Goal: Task Accomplishment & Management: Manage account settings

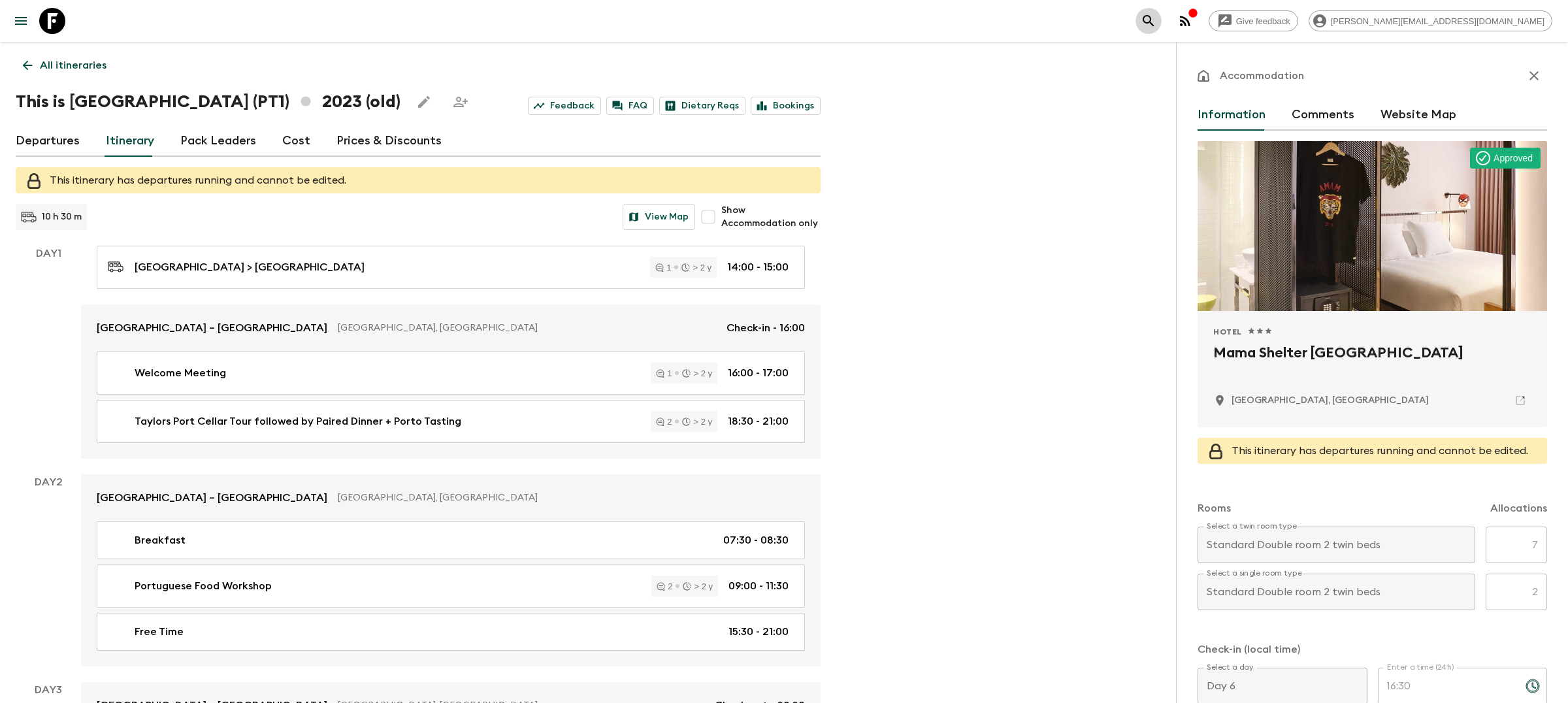
click at [1157, 19] on icon "search adventures" at bounding box center [1148, 21] width 16 height 16
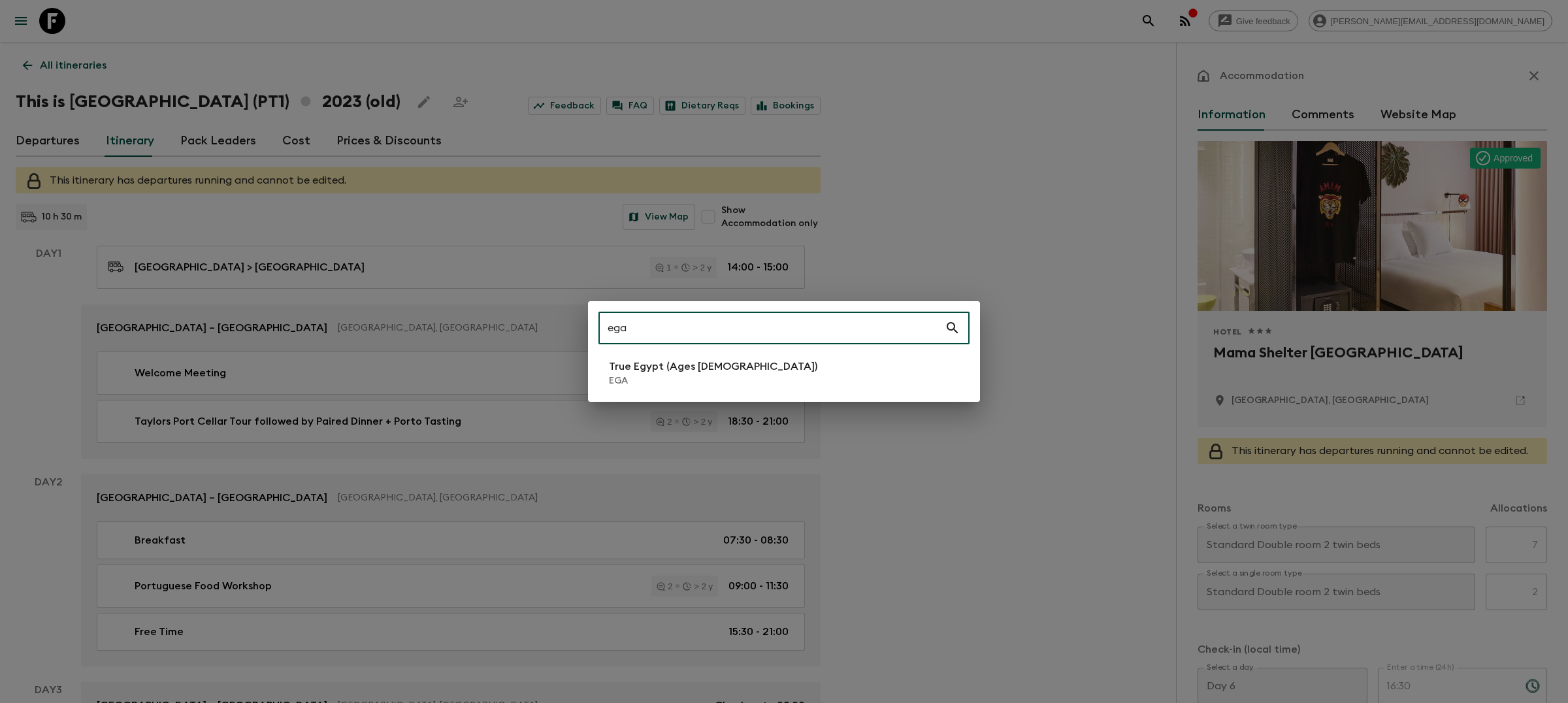
type input "ega"
click at [743, 365] on li "True Egypt (Ages [DEMOGRAPHIC_DATA]) EGA" at bounding box center [783, 373] width 371 height 36
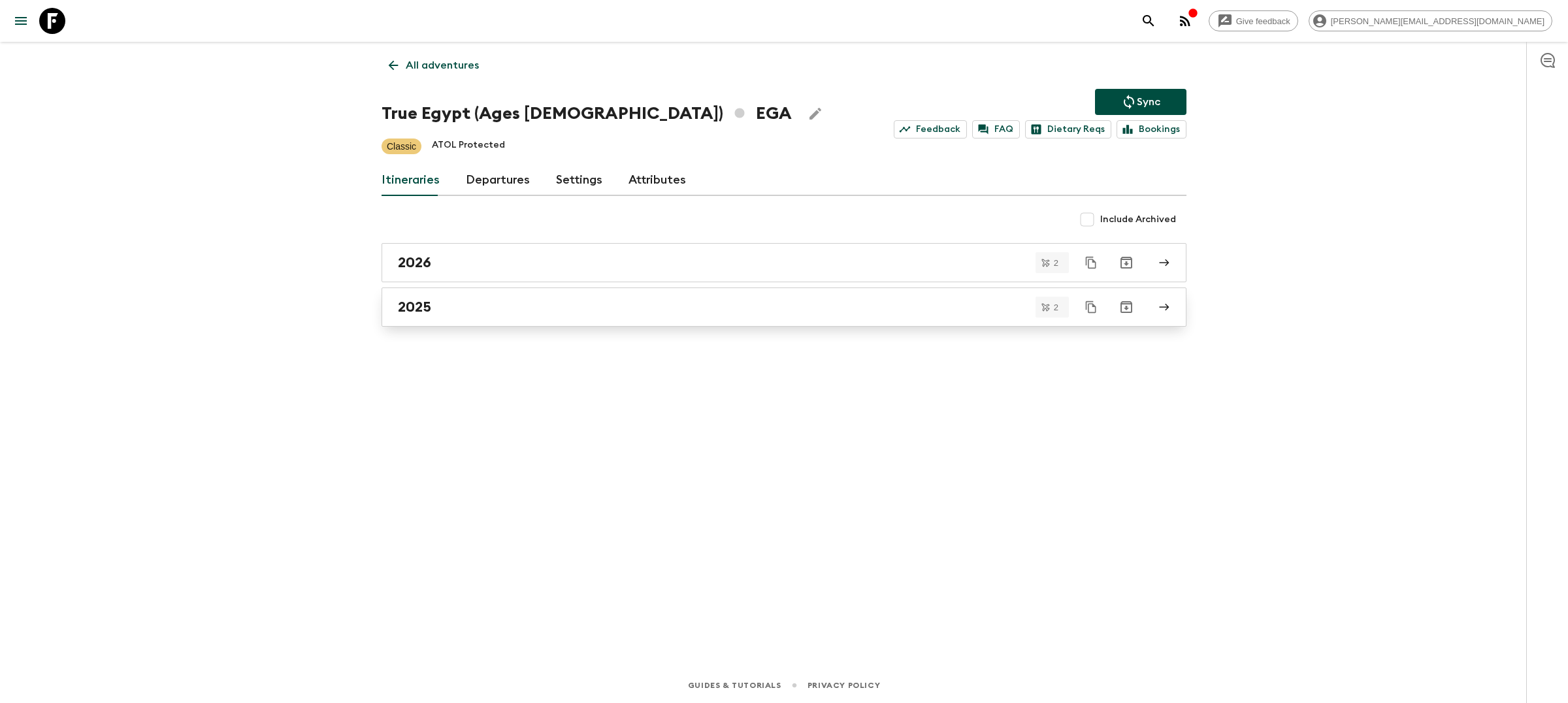
click at [668, 305] on div "2025" at bounding box center [772, 306] width 748 height 17
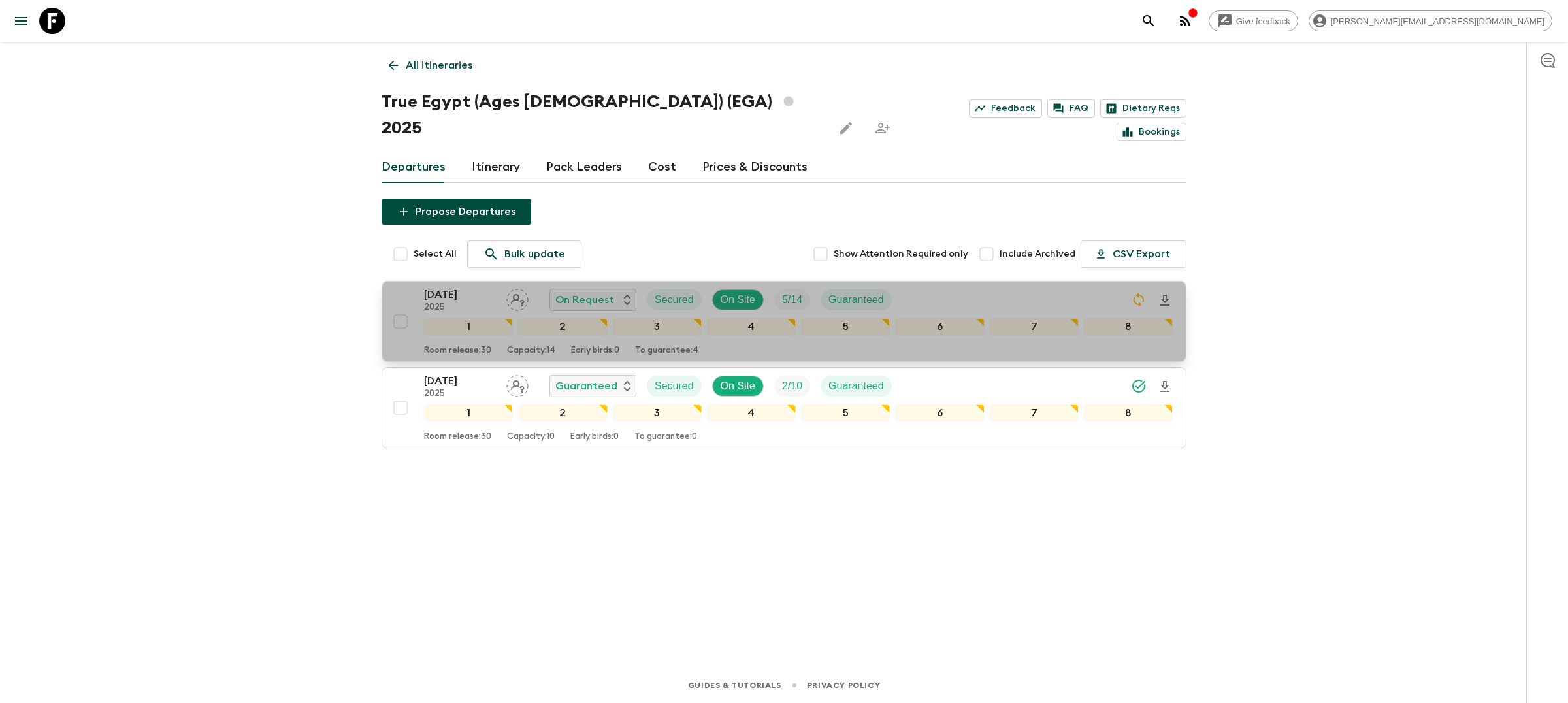
click at [1020, 281] on button "[DATE] 2025 On Request Secured On Site 5 / 14 Guaranteed 1 2 3 4 5 6 7 8 Room r…" at bounding box center [784, 321] width 805 height 81
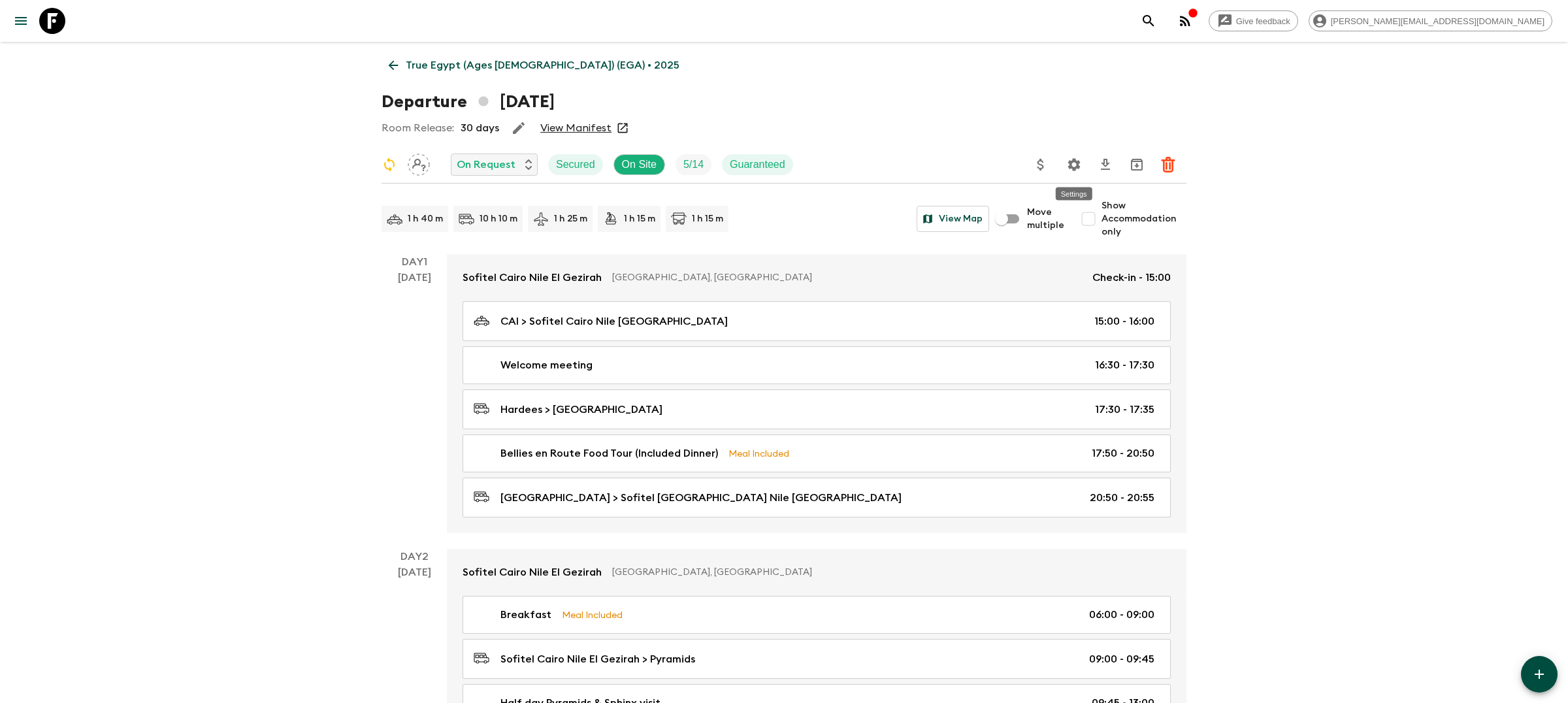
click at [1070, 169] on icon "Settings" at bounding box center [1074, 164] width 16 height 16
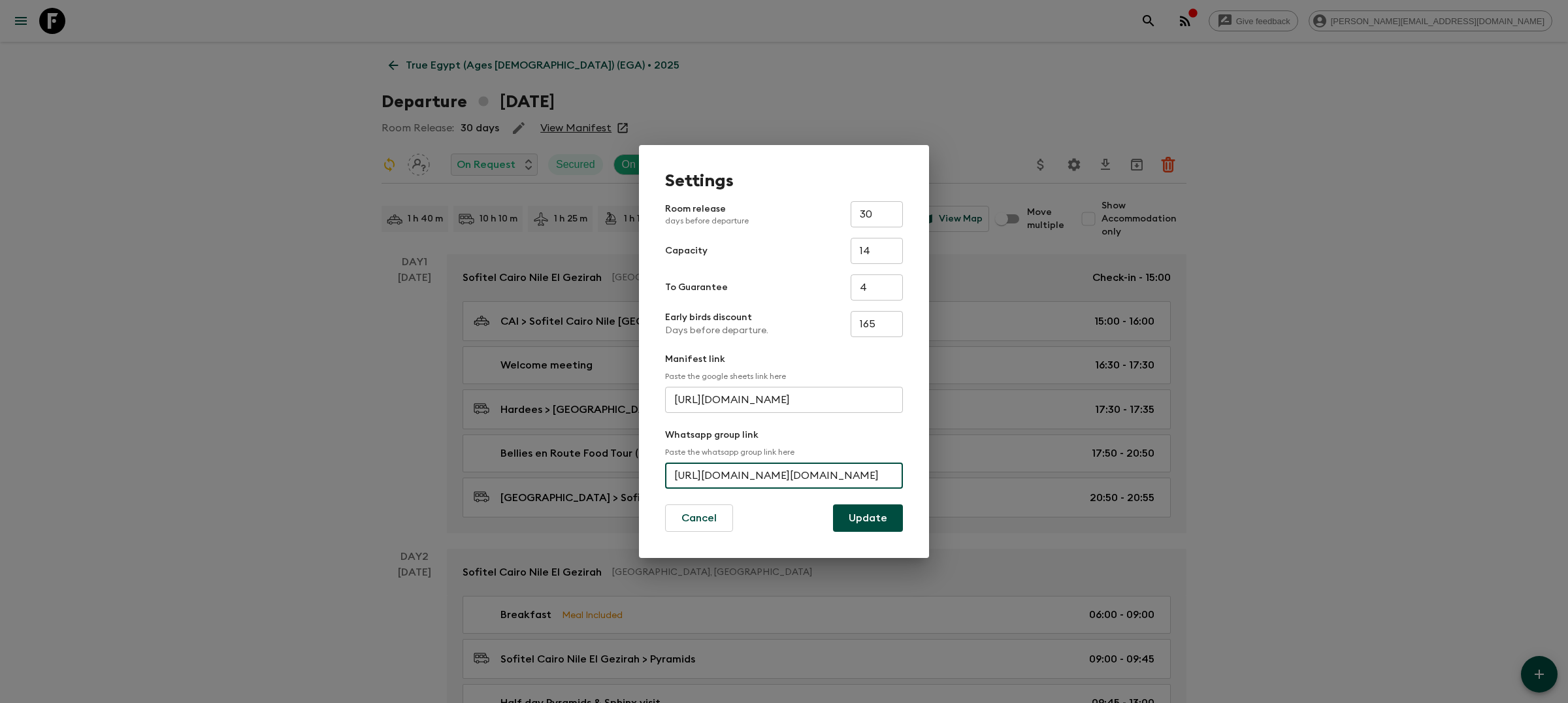
click at [744, 469] on input "https://chat.whatsapp.com/EbDqD9SGlXu5QqG0zgrN4Vhttps://chat.whatsapp.com/EbDqD…" at bounding box center [784, 476] width 238 height 26
click at [874, 477] on input "https://chat.whatsapp.com/EbDqD9SGlXu5QqG0zgrN4Vhttps://chat.whatsapp.com/EbDqD…" at bounding box center [784, 476] width 238 height 26
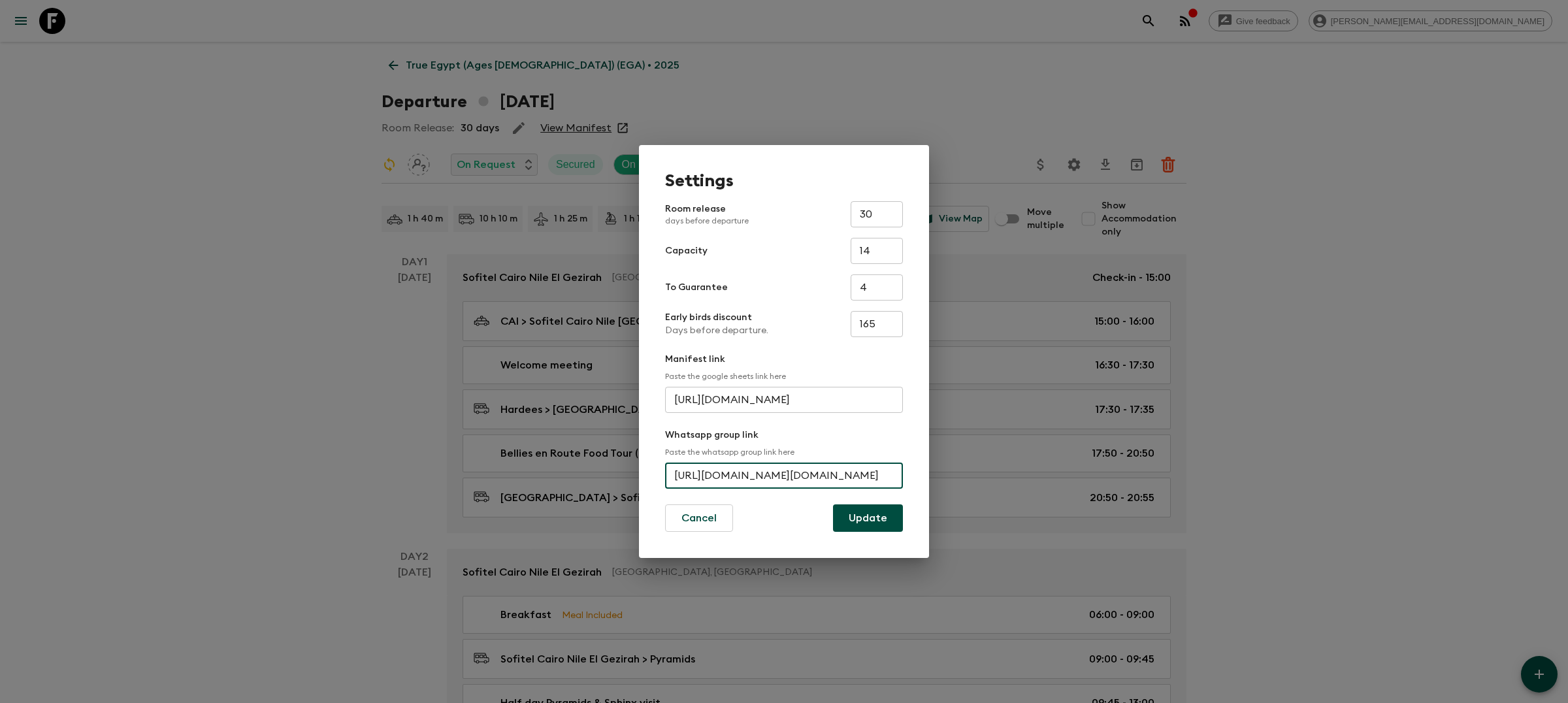
drag, startPoint x: 889, startPoint y: 477, endPoint x: 961, endPoint y: 491, distance: 73.3
click at [961, 491] on div "Settings Room release days before departure 30 ​ Capacity 14 ​ To Guarantee 4 ​…" at bounding box center [784, 351] width 1568 height 703
click at [871, 469] on input "https://chat.whatsapp.com/EbDqD9SGlXu5QqG0zgrN4Vhttps://chat.whatsapp.com/EbDqD…" at bounding box center [784, 476] width 238 height 26
drag, startPoint x: 891, startPoint y: 473, endPoint x: 704, endPoint y: 470, distance: 187.0
click at [704, 470] on input "https://chat.whatsapp.com/EbDqD9SGlXu5QqG0zgrN4Vhttps://chat.whatsapp.com/EbDqD…" at bounding box center [784, 476] width 238 height 26
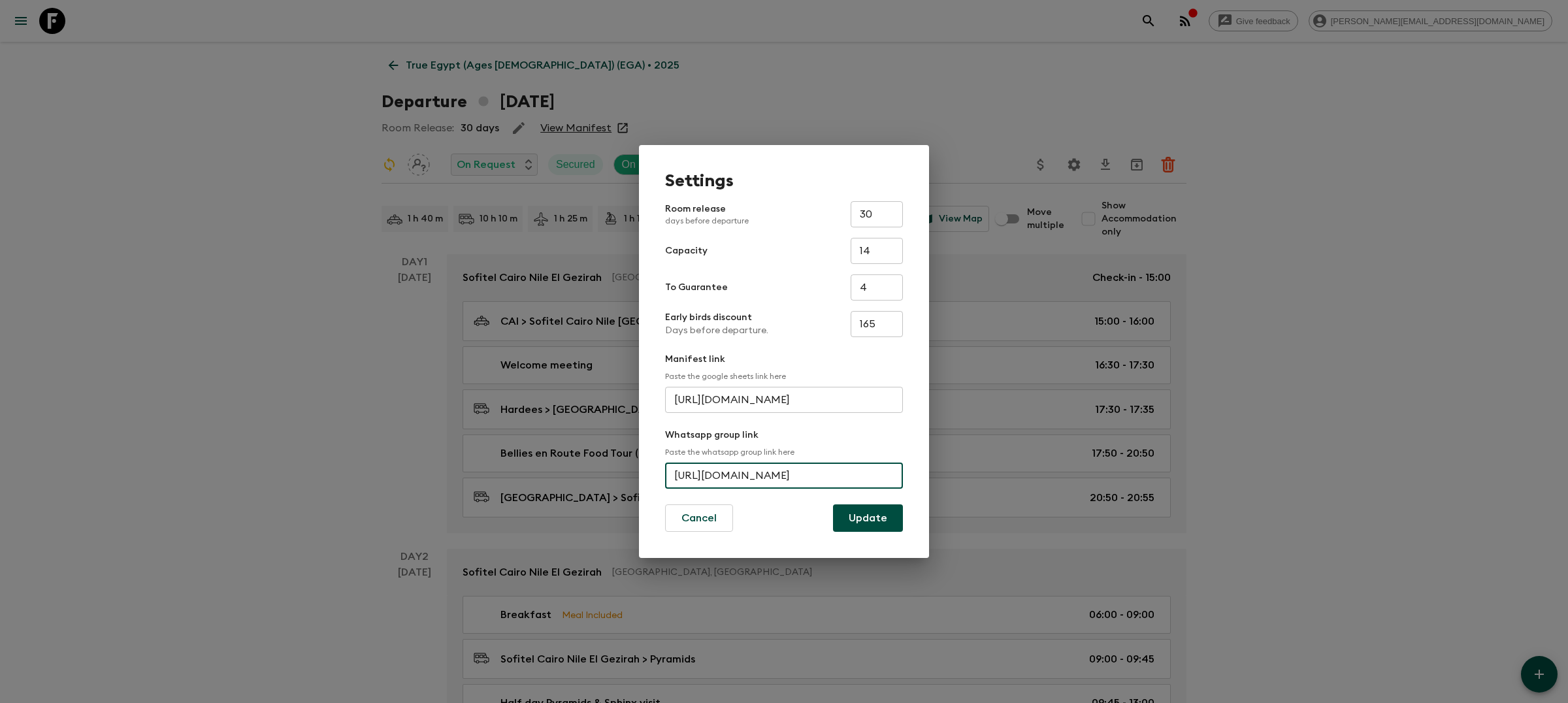
scroll to position [0, 62]
type input "[URL][DOMAIN_NAME]"
click at [864, 520] on button "Update" at bounding box center [867, 518] width 70 height 27
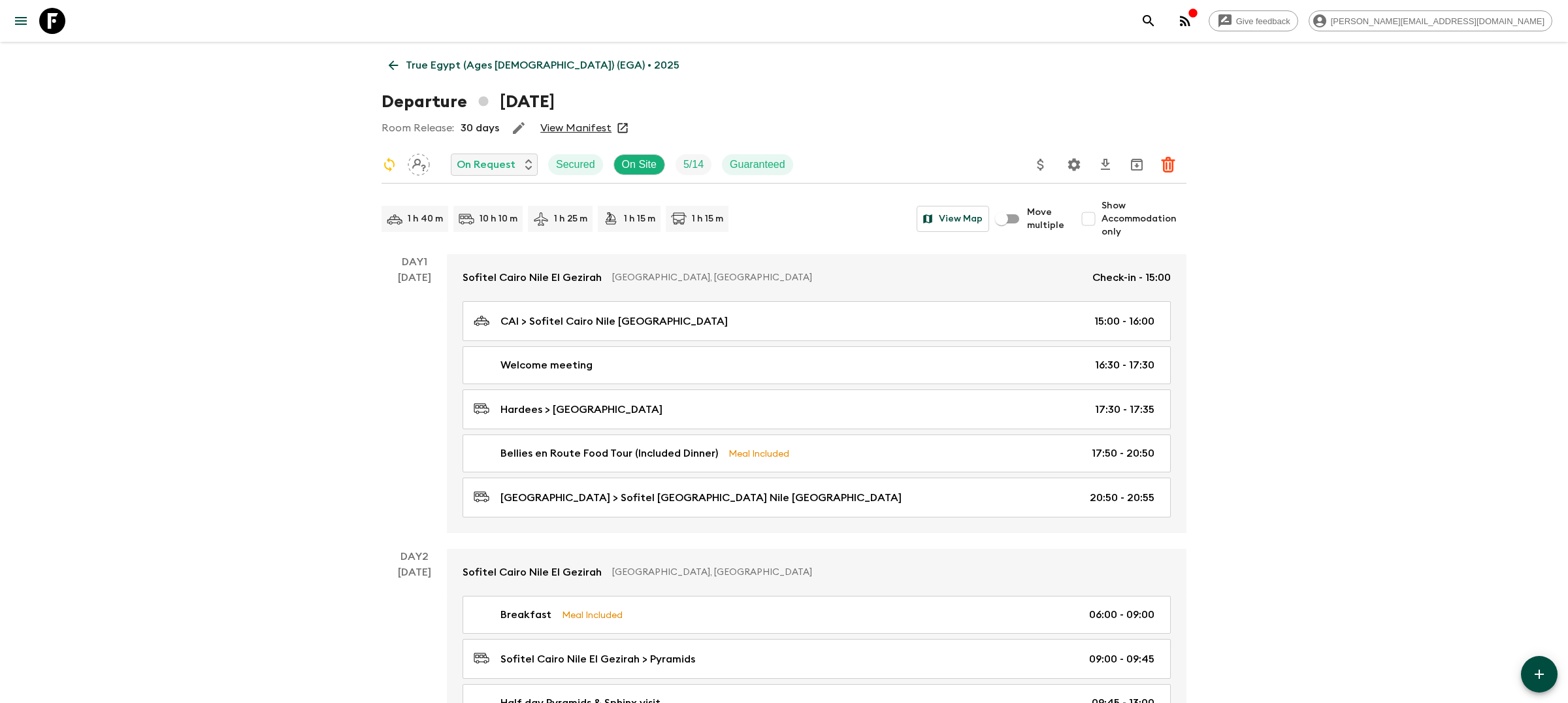
click at [1072, 165] on icon "Settings" at bounding box center [1074, 164] width 16 height 16
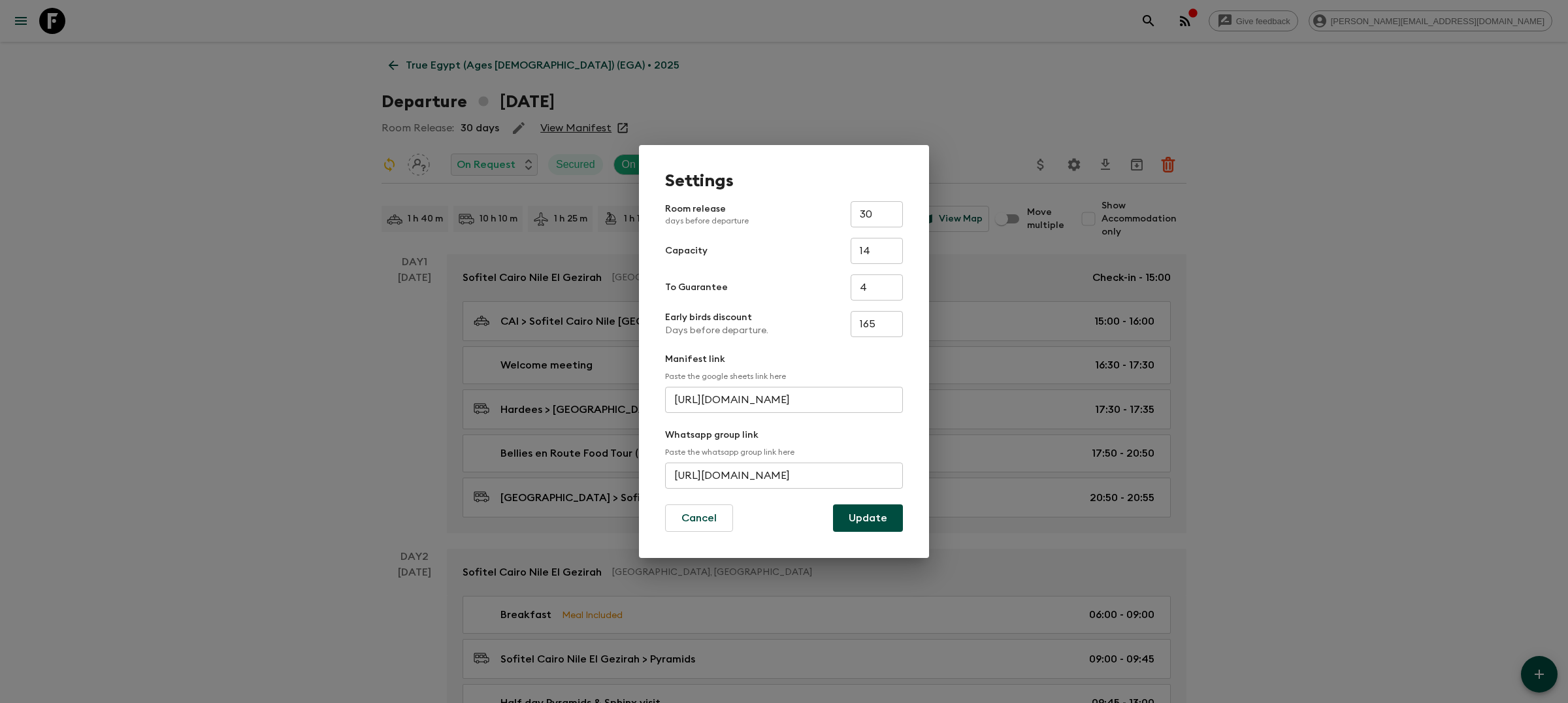
click at [706, 471] on input "[URL][DOMAIN_NAME]" at bounding box center [784, 476] width 238 height 26
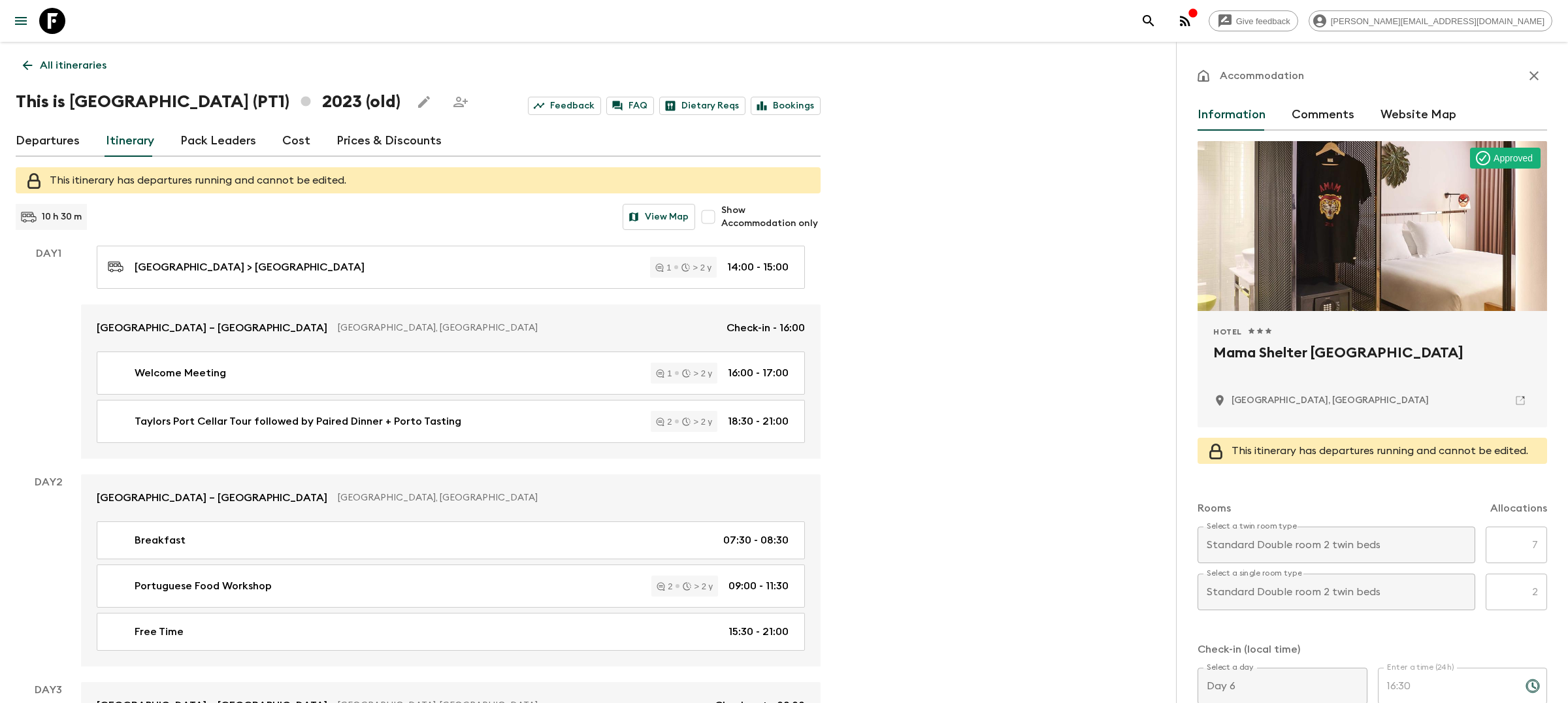
click at [1157, 17] on icon "search adventures" at bounding box center [1148, 21] width 16 height 16
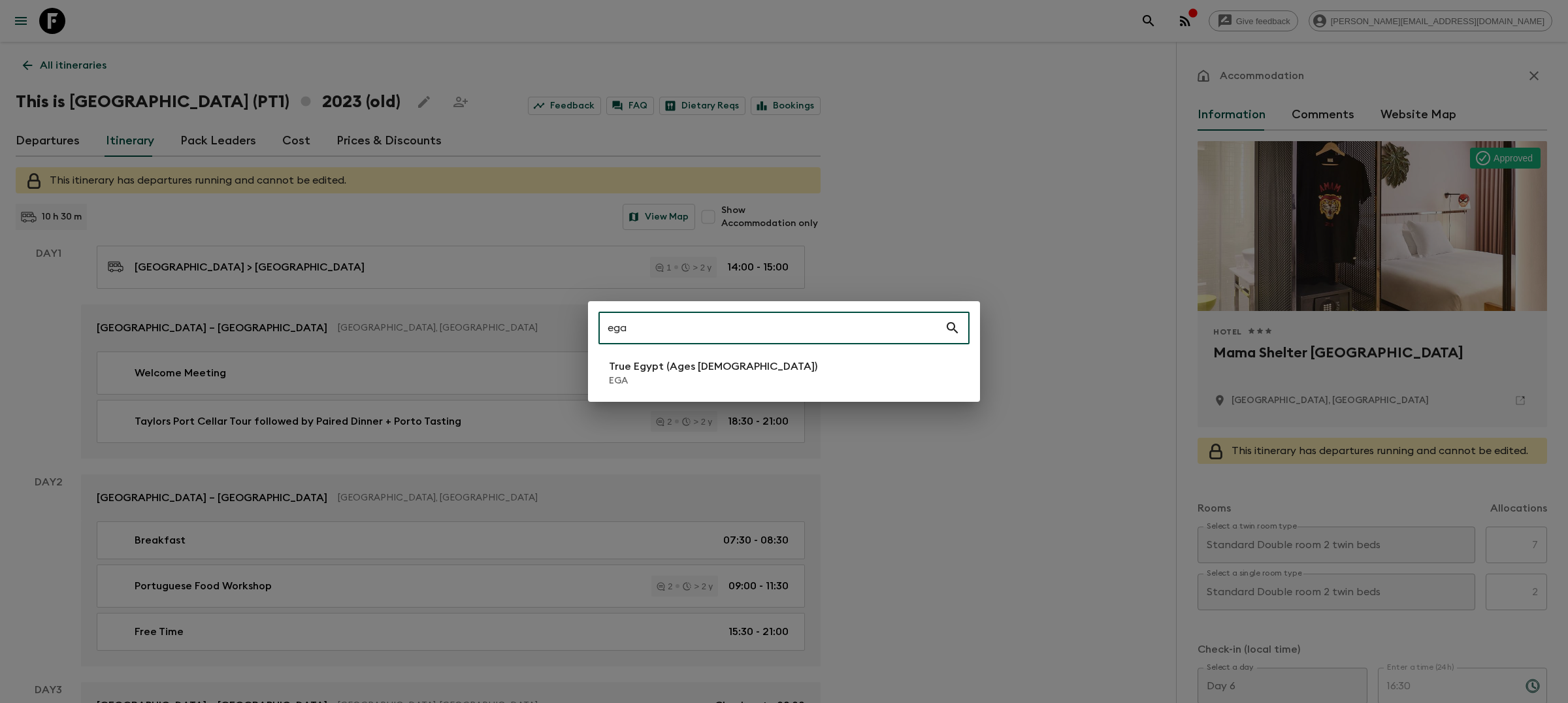
type input "ega"
click at [671, 370] on p "True Egypt (Ages [DEMOGRAPHIC_DATA])" at bounding box center [713, 366] width 208 height 16
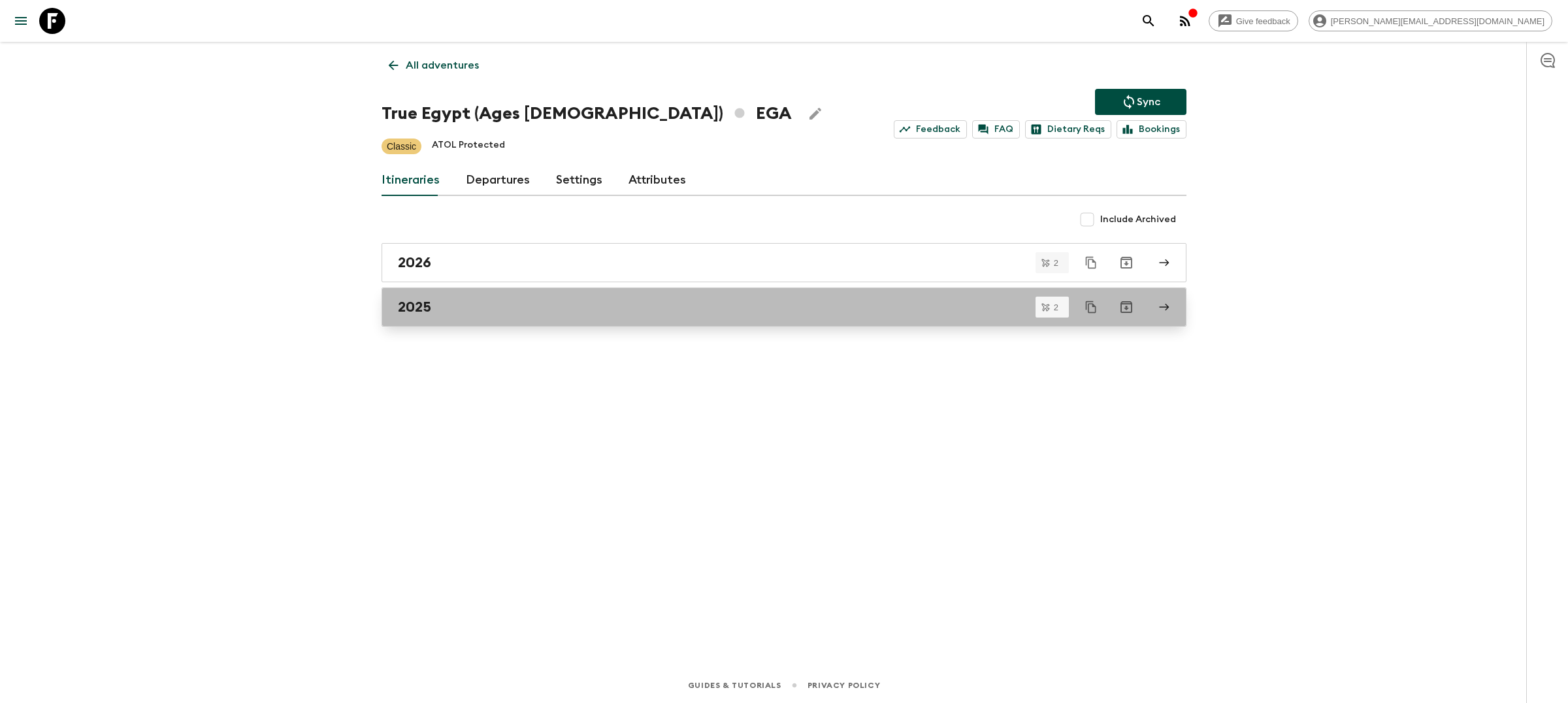
click at [627, 301] on div "2025" at bounding box center [772, 306] width 748 height 17
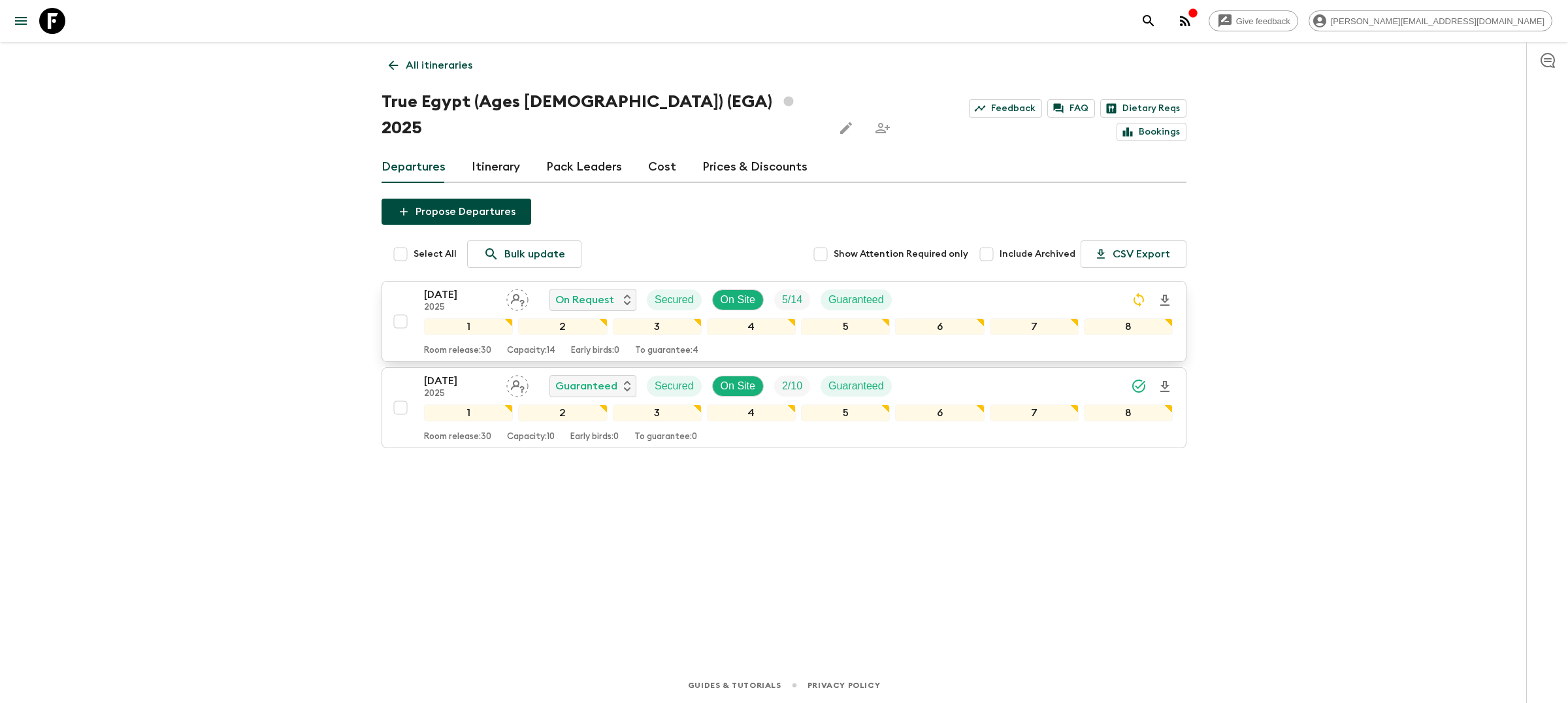
click at [994, 287] on div "[DATE] 2025 On Request Secured On Site 5 / 14 Guaranteed" at bounding box center [798, 300] width 748 height 26
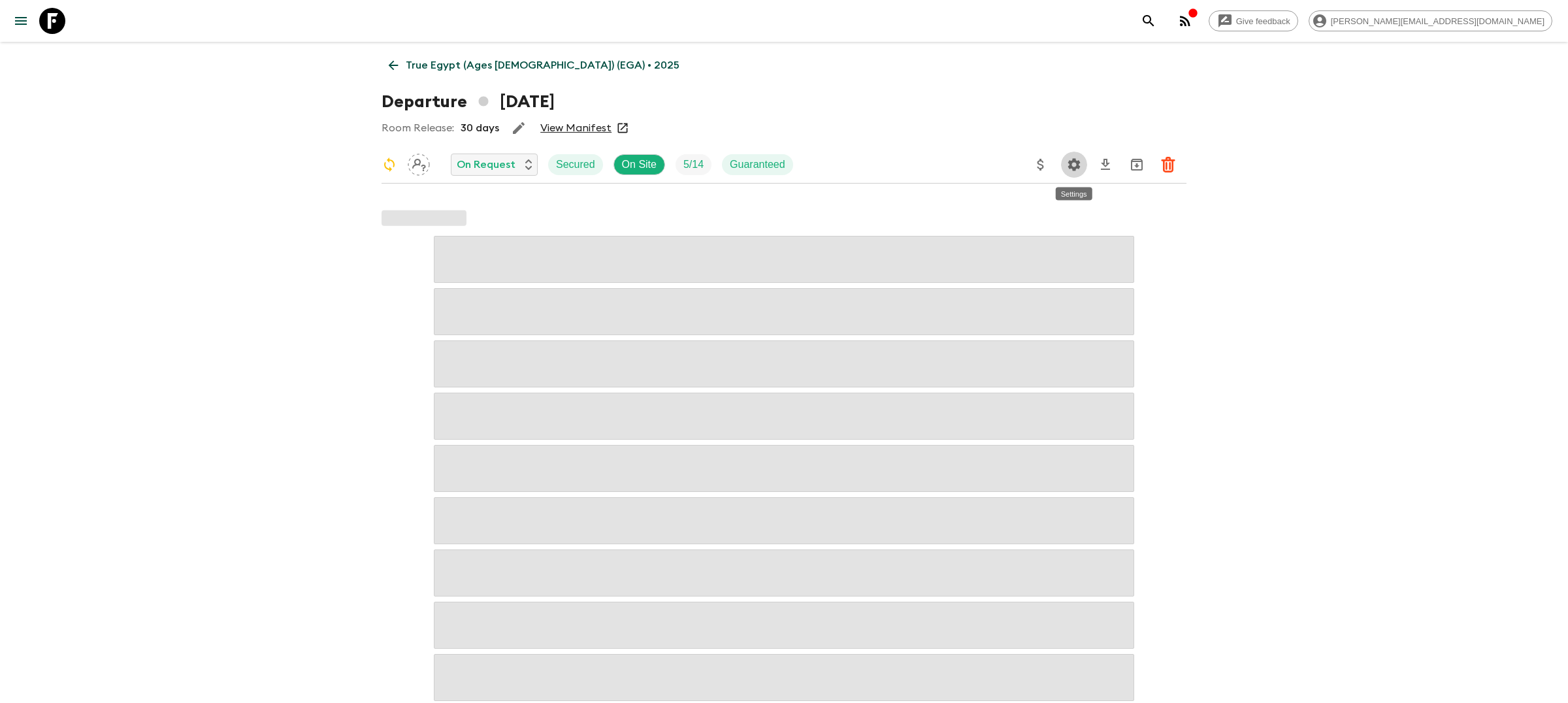
click at [1078, 161] on icon "Settings" at bounding box center [1074, 164] width 12 height 12
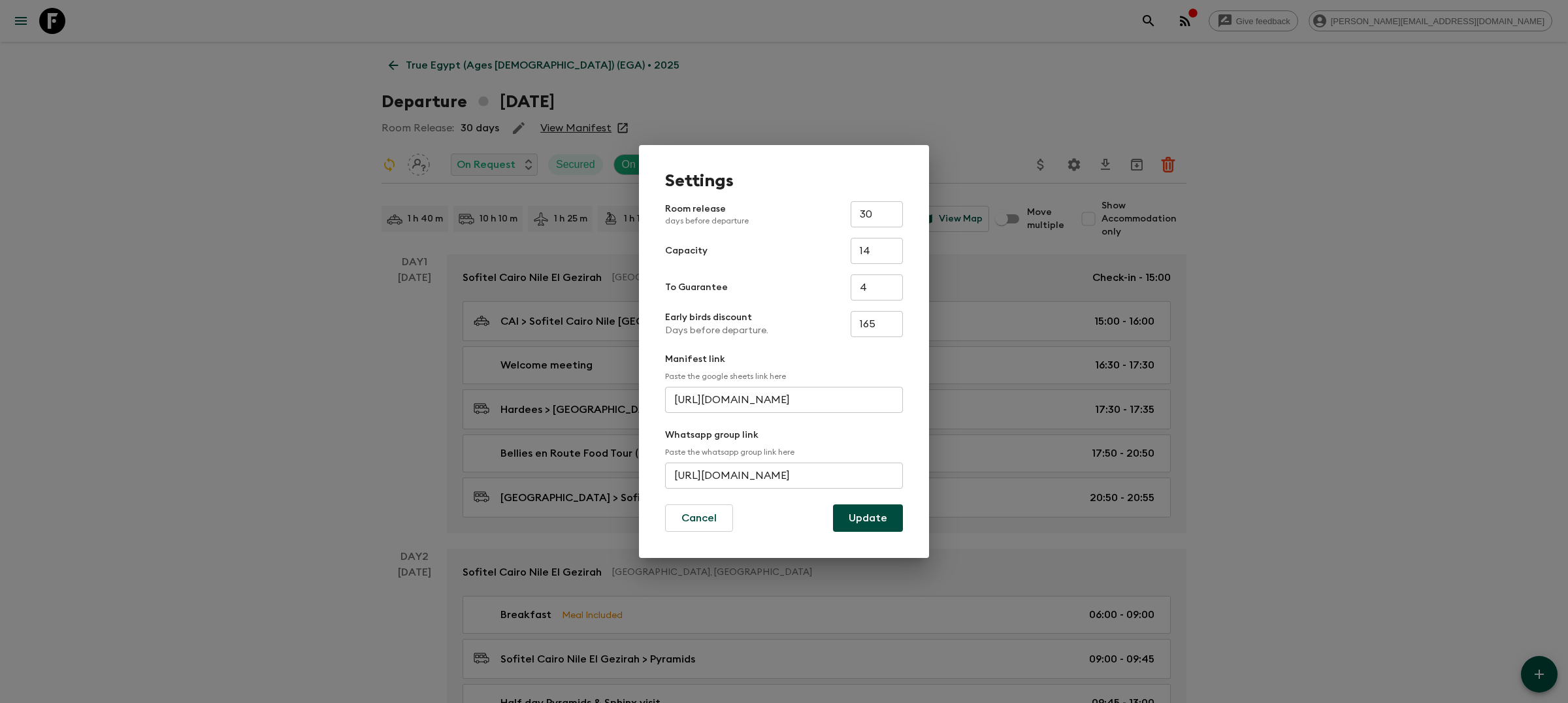
click at [768, 476] on input "[URL][DOMAIN_NAME]" at bounding box center [784, 476] width 238 height 26
paste input "EbDqD9SGlXu5QqG0zgrN4V"
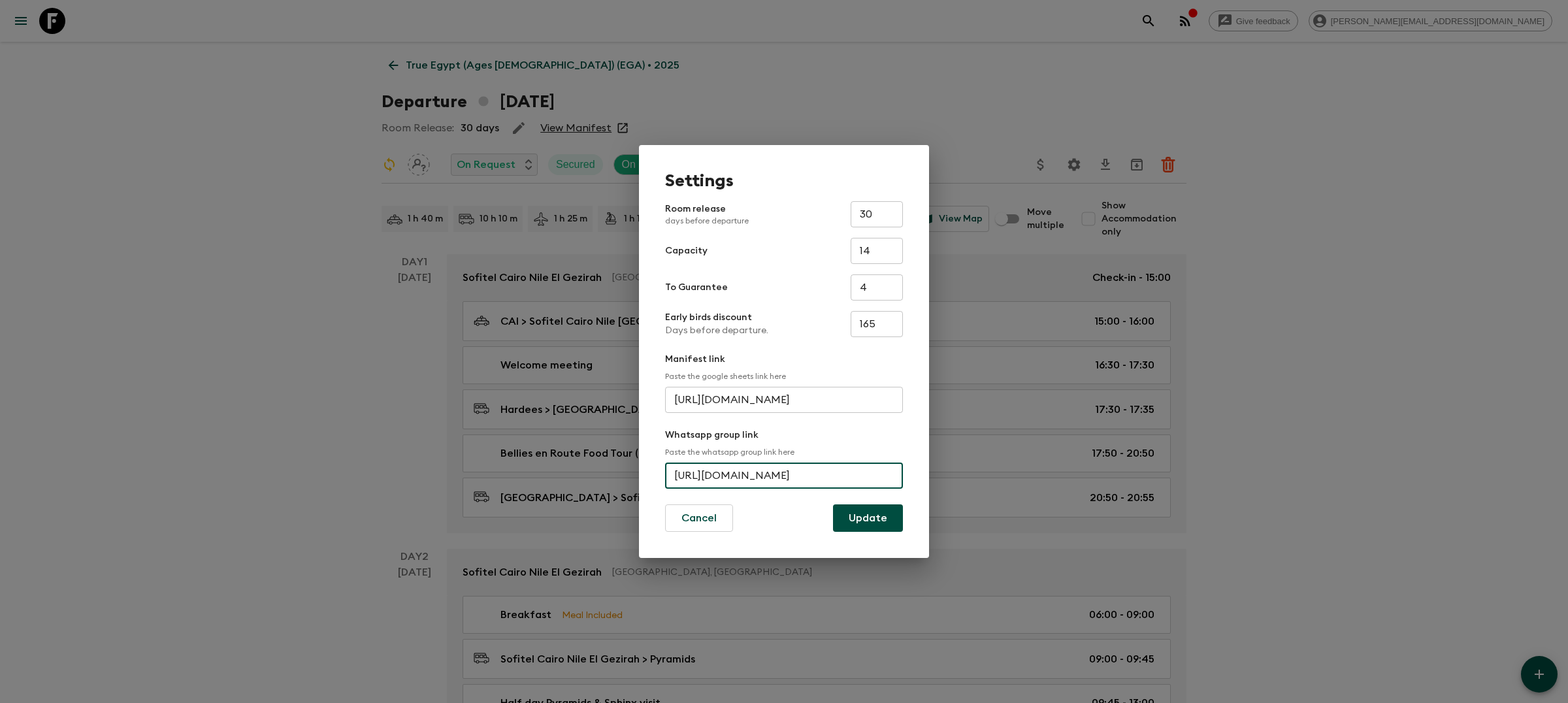
type input "[URL][DOMAIN_NAME]"
click at [867, 514] on button "Update" at bounding box center [867, 518] width 70 height 27
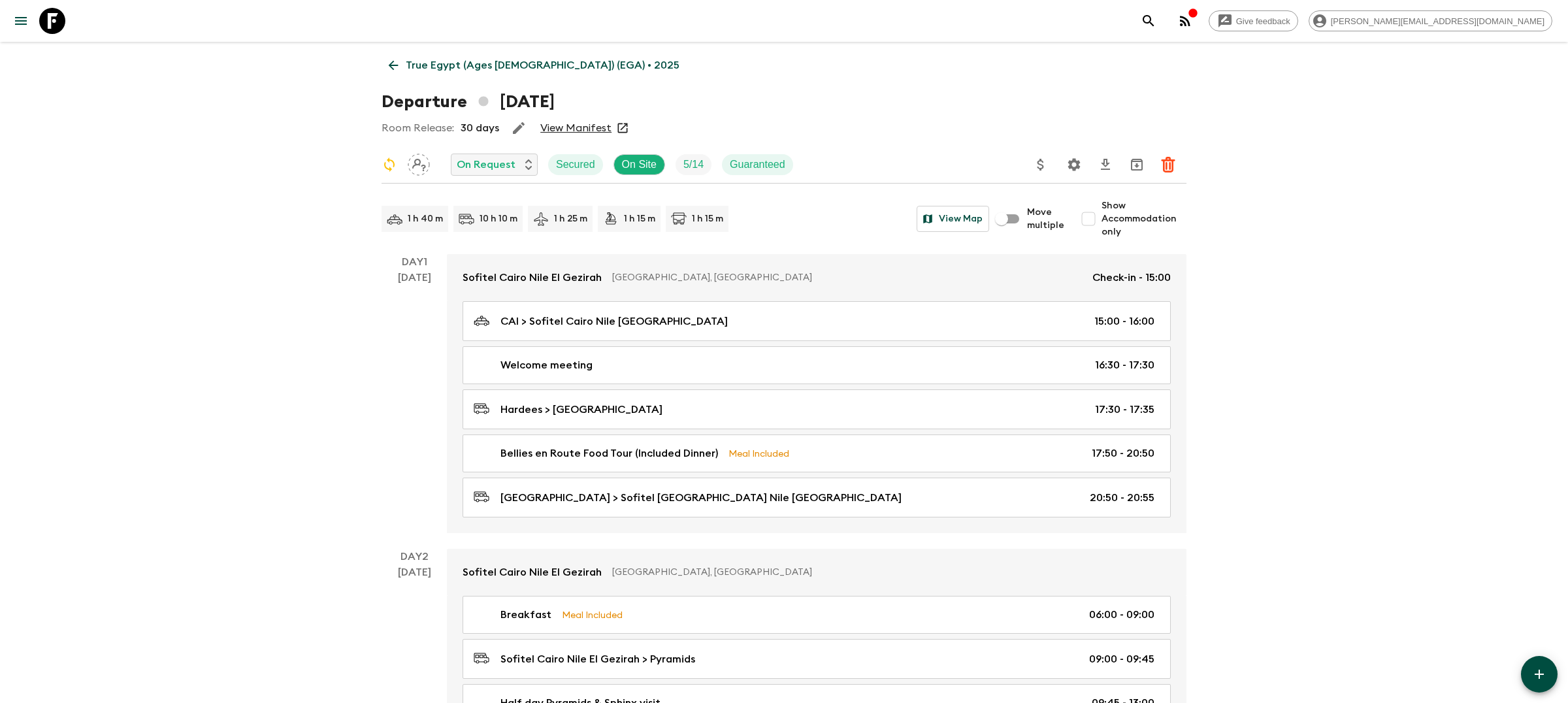
click at [1154, 21] on icon "search adventures" at bounding box center [1147, 20] width 11 height 11
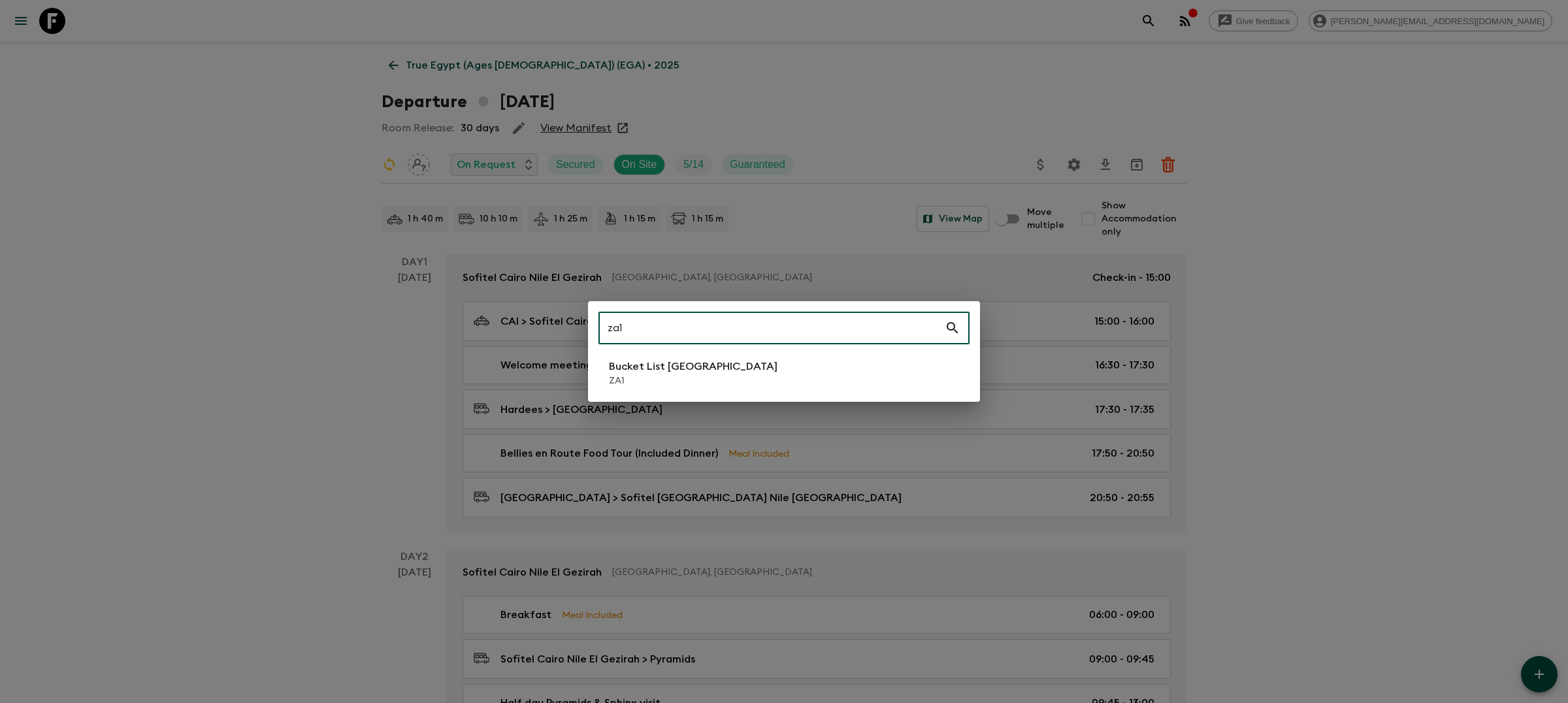
type input "za1"
click at [732, 383] on li "Bucket List [GEOGRAPHIC_DATA] ZA1" at bounding box center [783, 373] width 371 height 36
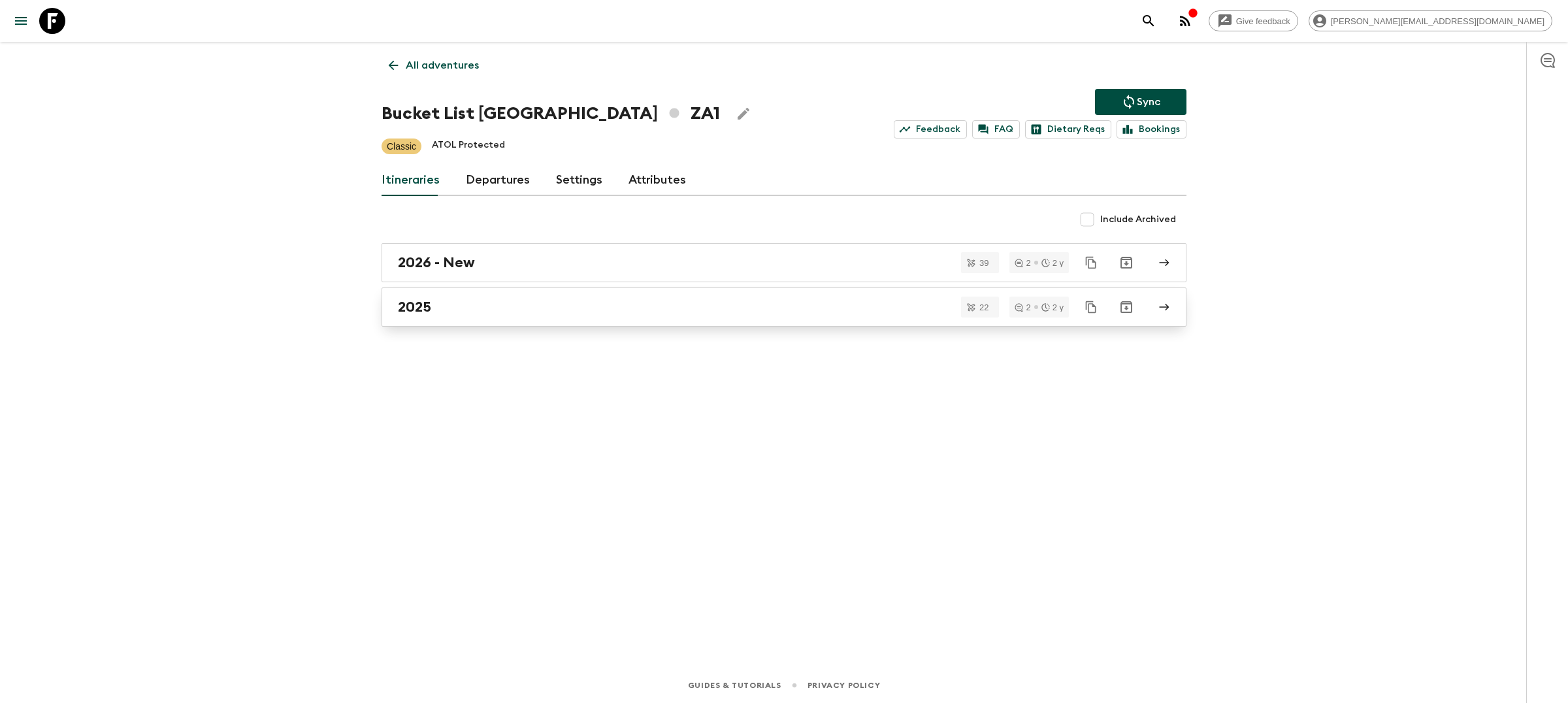
click at [431, 315] on h2 "2025" at bounding box center [415, 306] width 33 height 17
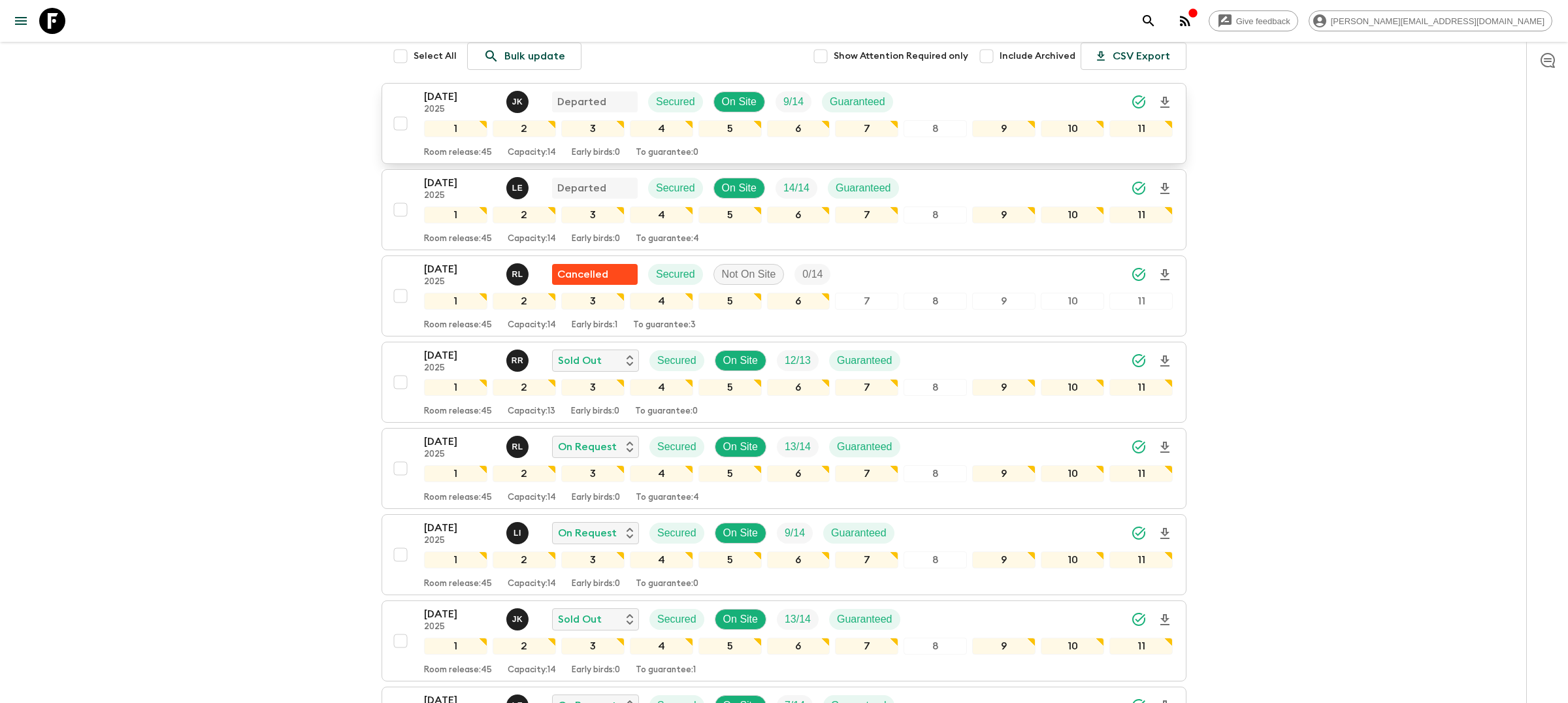
scroll to position [297, 0]
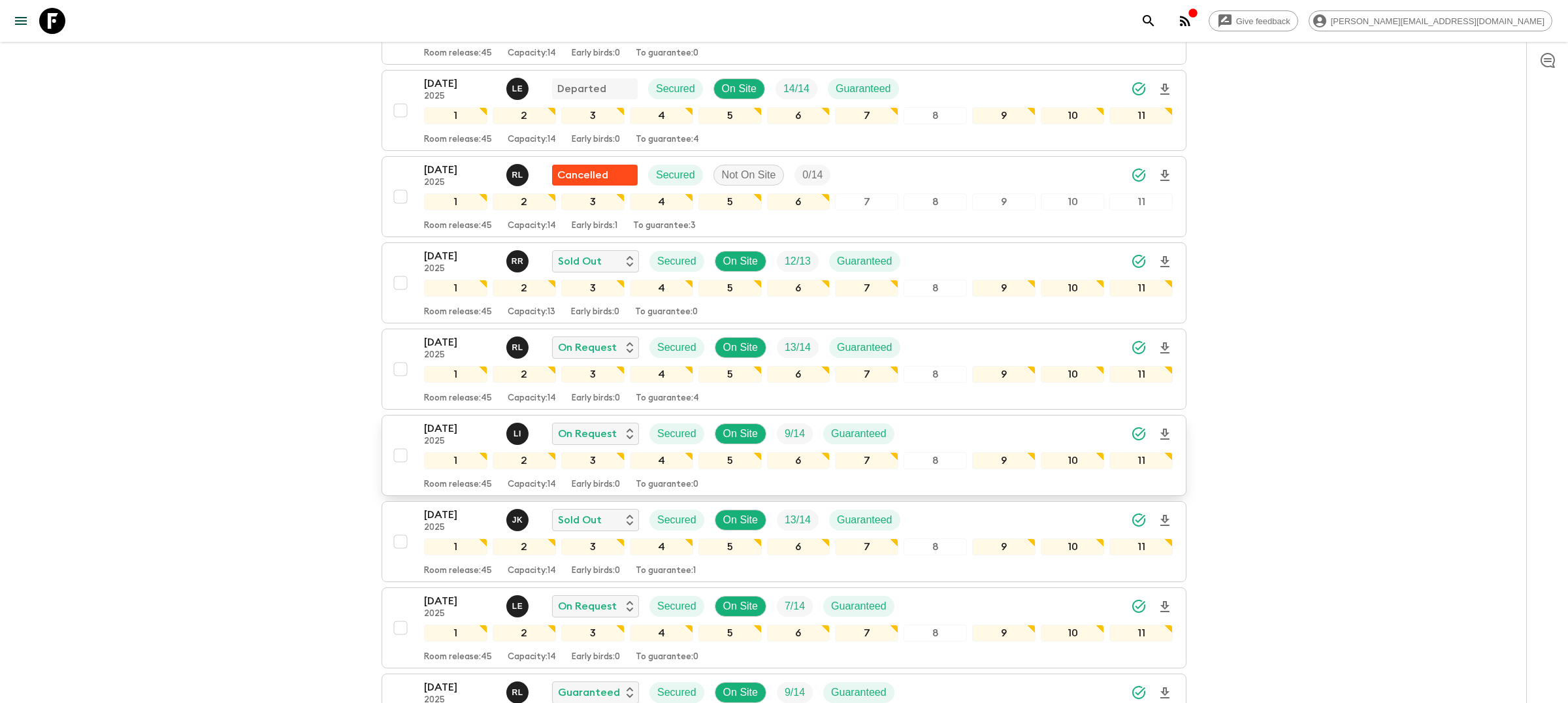
click at [1056, 420] on div "[DATE] 2025 L I On Request Secured On Site 9 / 14 Guaranteed" at bounding box center [798, 434] width 748 height 26
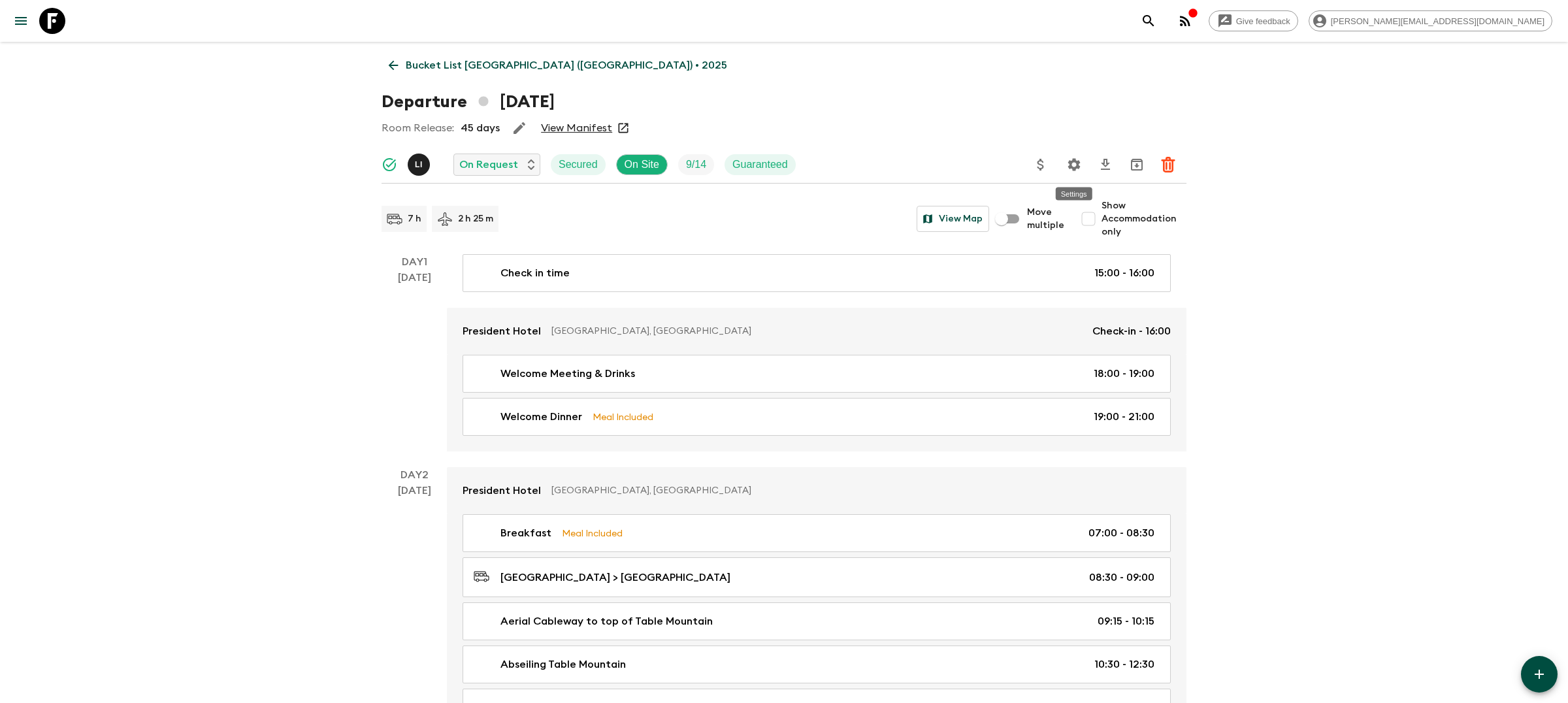
click at [1080, 169] on icon "Settings" at bounding box center [1074, 164] width 16 height 16
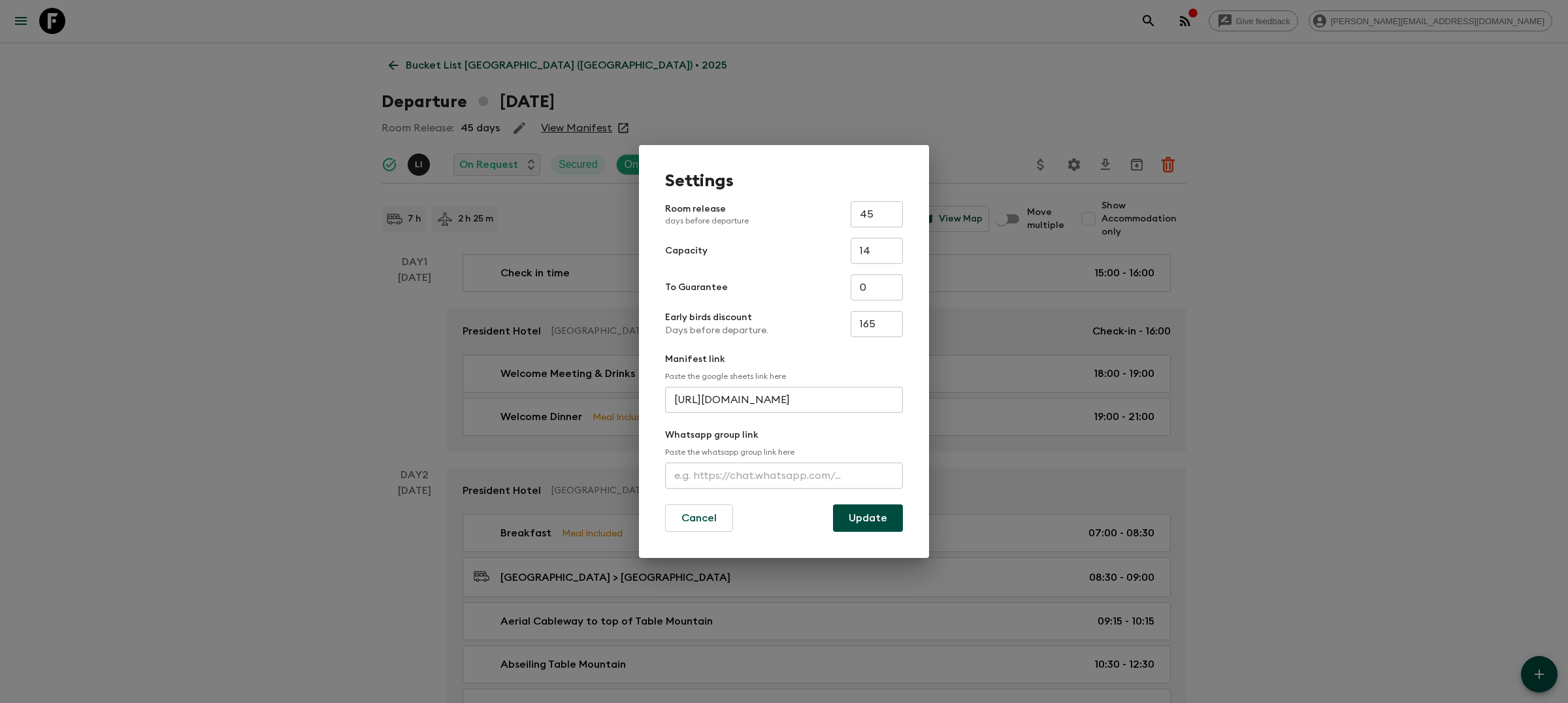
click at [844, 477] on input "text" at bounding box center [784, 476] width 238 height 26
paste input "[URL][DOMAIN_NAME]"
type input "[URL][DOMAIN_NAME]"
click at [857, 520] on button "Update" at bounding box center [867, 518] width 70 height 27
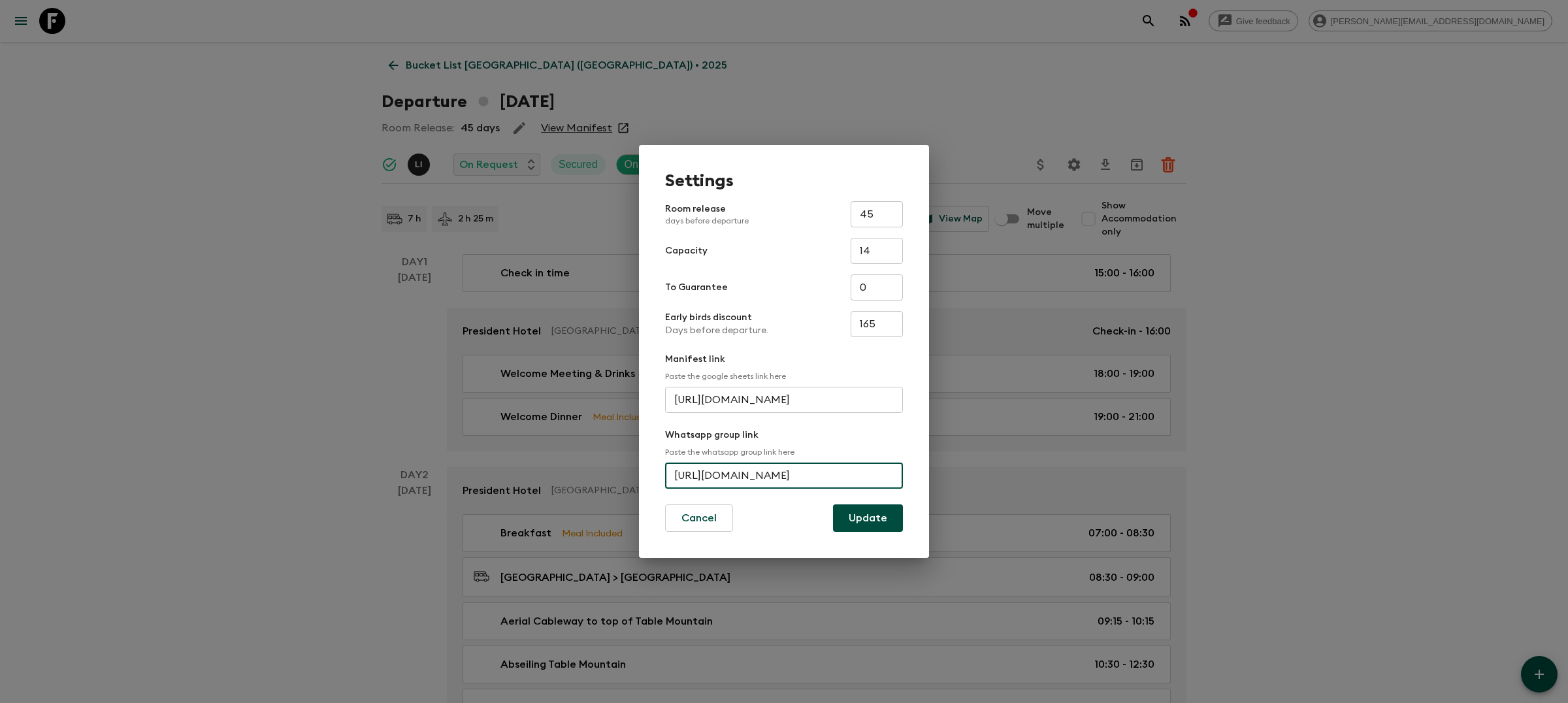
scroll to position [0, 0]
